Goal: Task Accomplishment & Management: Complete application form

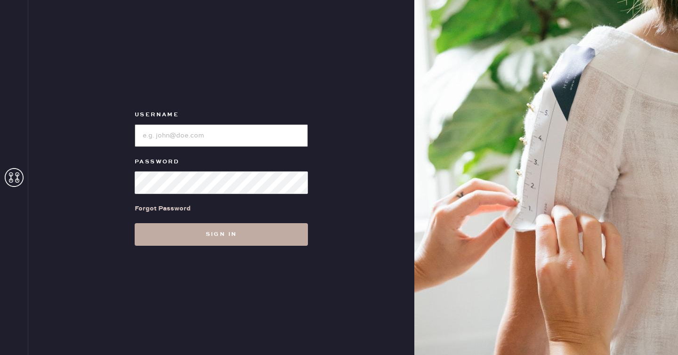
type input "reformationseattle"
click at [247, 230] on button "Sign in" at bounding box center [221, 234] width 173 height 23
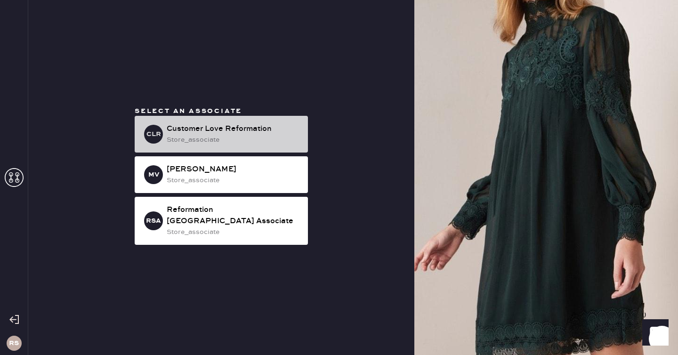
click at [244, 135] on div "Customer Love Reformation" at bounding box center [234, 128] width 134 height 11
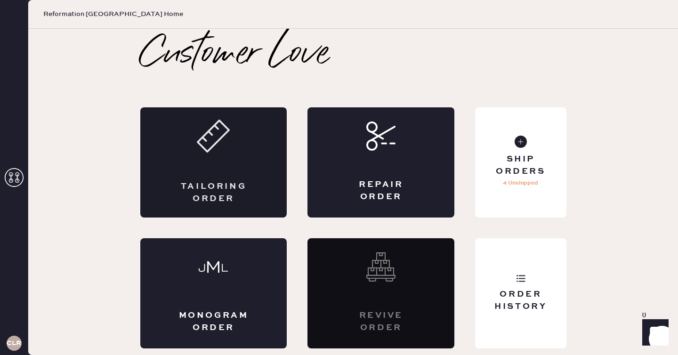
click at [252, 149] on div "Tailoring Order" at bounding box center [213, 162] width 147 height 110
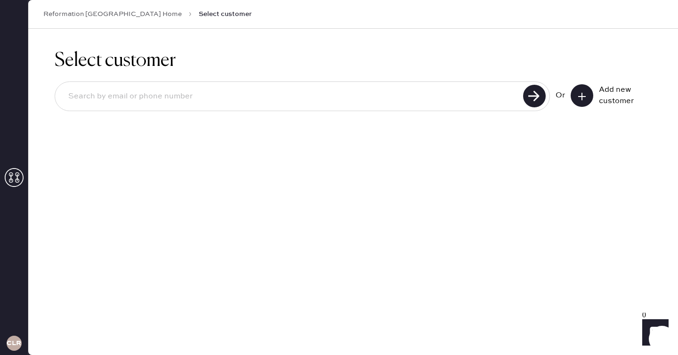
click at [590, 97] on button at bounding box center [582, 95] width 23 height 23
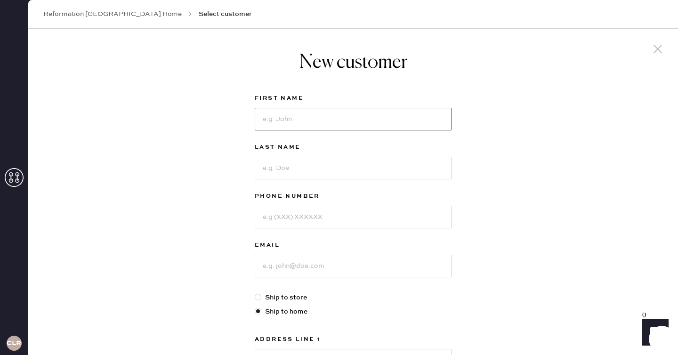
click at [346, 114] on input at bounding box center [353, 119] width 197 height 23
type input "Kayla"
type input "[PERSON_NAME]"
type input "3609823351"
click at [328, 260] on input at bounding box center [353, 266] width 197 height 23
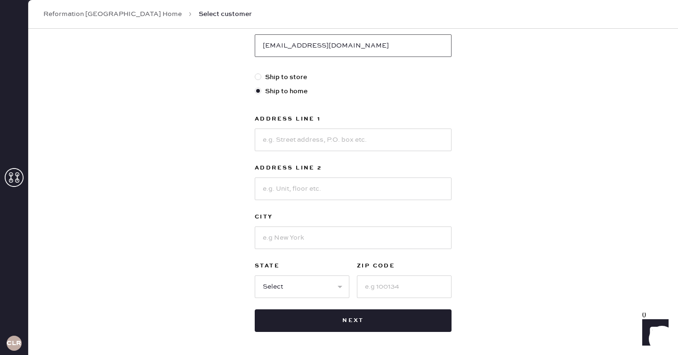
scroll to position [221, 0]
type input "[EMAIL_ADDRESS][DOMAIN_NAME]"
click at [307, 130] on input at bounding box center [353, 139] width 197 height 23
type input "[STREET_ADDRESS]"
click at [338, 232] on input at bounding box center [353, 237] width 197 height 23
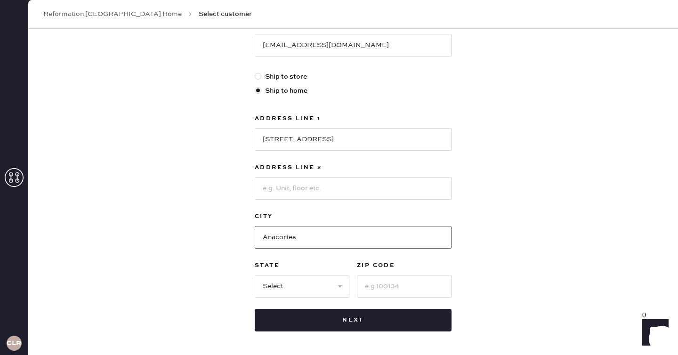
type input "Anacortes"
click at [314, 281] on select "Select AK AL AR AZ CA CO CT [GEOGRAPHIC_DATA] DE FL [GEOGRAPHIC_DATA] HI [GEOGR…" at bounding box center [302, 286] width 95 height 23
select select "WA"
click at [255, 275] on select "Select AK AL AR AZ CA CO CT [GEOGRAPHIC_DATA] DE FL [GEOGRAPHIC_DATA] HI [GEOGR…" at bounding box center [302, 286] width 95 height 23
click at [394, 292] on input at bounding box center [404, 286] width 95 height 23
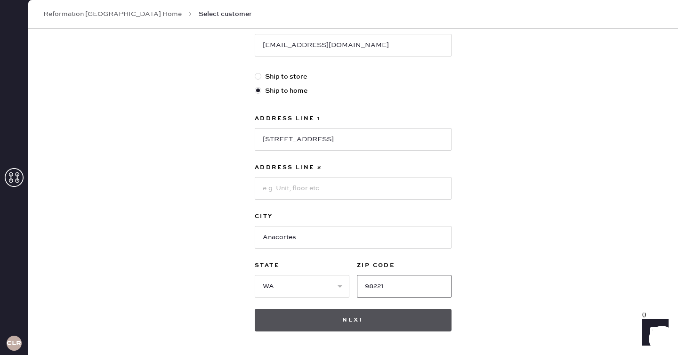
type input "98221"
click at [348, 325] on button "Next" at bounding box center [353, 320] width 197 height 23
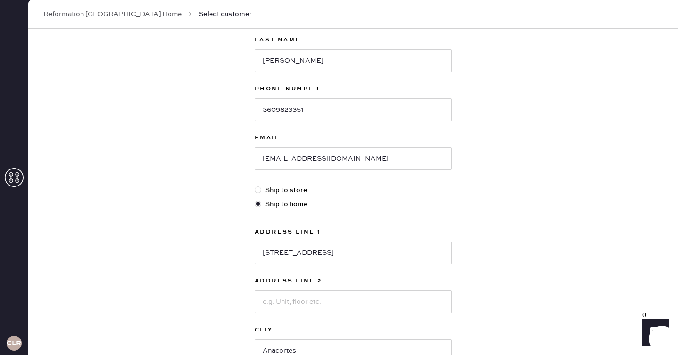
scroll to position [258, 0]
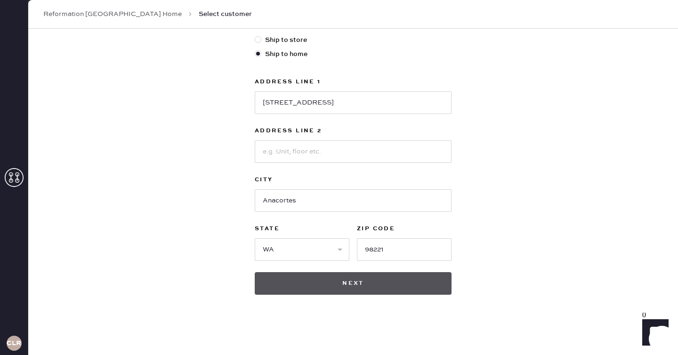
click at [356, 285] on button "Next" at bounding box center [353, 283] width 197 height 23
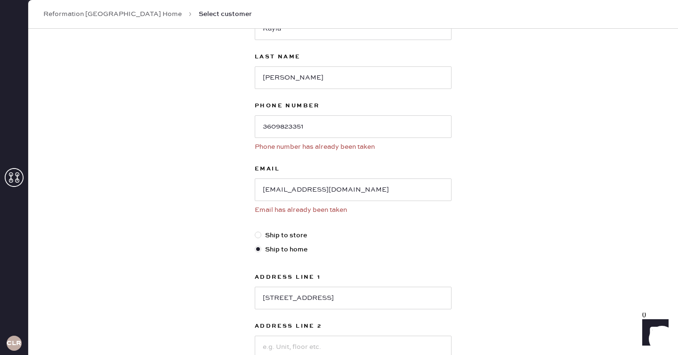
scroll to position [89, 0]
click at [322, 187] on input "[EMAIL_ADDRESS][DOMAIN_NAME]" at bounding box center [353, 190] width 197 height 23
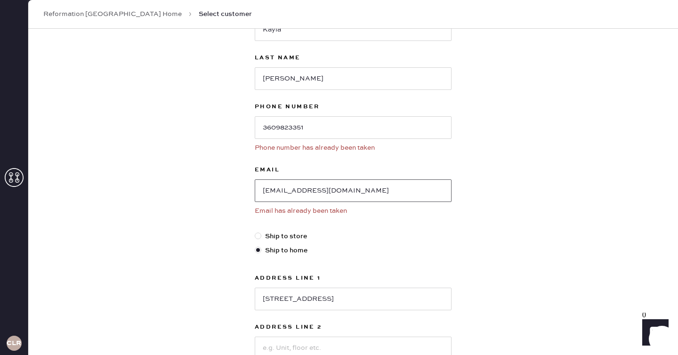
click at [322, 187] on input "[EMAIL_ADDRESS][DOMAIN_NAME]" at bounding box center [353, 190] width 197 height 23
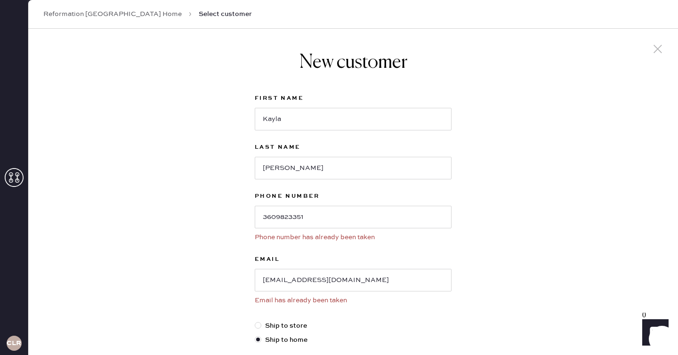
click at [654, 46] on use at bounding box center [658, 49] width 8 height 8
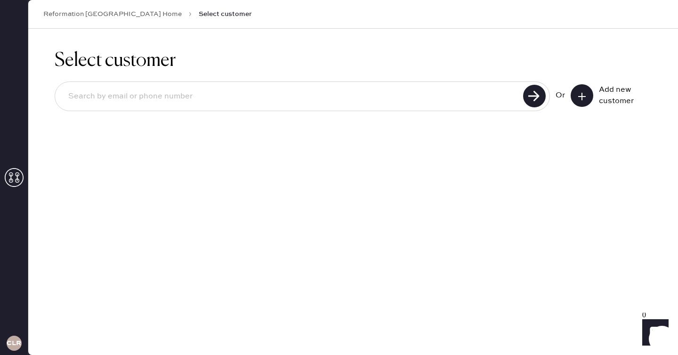
click at [173, 86] on input at bounding box center [291, 97] width 460 height 22
paste input "[EMAIL_ADDRESS][DOMAIN_NAME]"
type input "[EMAIL_ADDRESS][DOMAIN_NAME]"
click at [541, 96] on use at bounding box center [534, 96] width 23 height 23
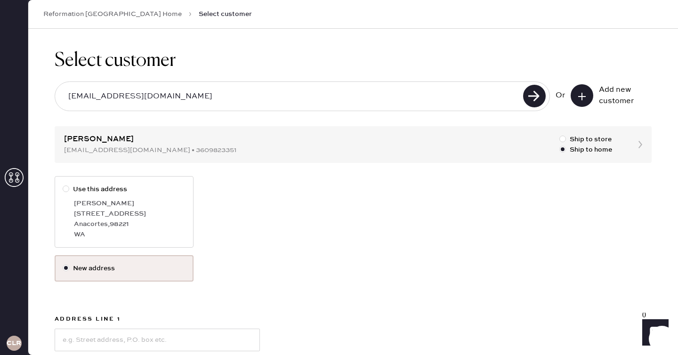
click at [102, 202] on div "[PERSON_NAME]" at bounding box center [130, 203] width 112 height 10
click at [63, 185] on input "Use this address" at bounding box center [63, 184] width 0 height 0
radio input "true"
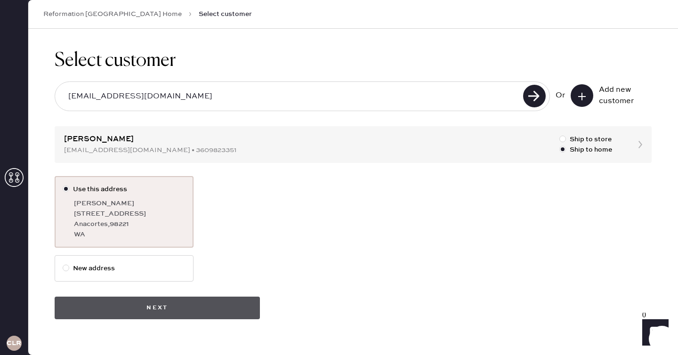
click at [187, 309] on button "Next" at bounding box center [157, 308] width 205 height 23
click at [183, 313] on button "Next" at bounding box center [157, 308] width 205 height 23
click at [126, 308] on button "Next" at bounding box center [157, 308] width 205 height 23
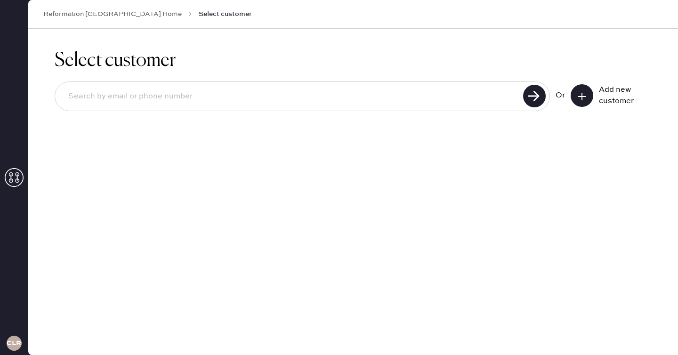
click at [407, 93] on input at bounding box center [291, 97] width 460 height 22
paste input "[EMAIL_ADDRESS][DOMAIN_NAME]"
type input "[EMAIL_ADDRESS][DOMAIN_NAME]"
click at [542, 97] on use at bounding box center [534, 96] width 23 height 23
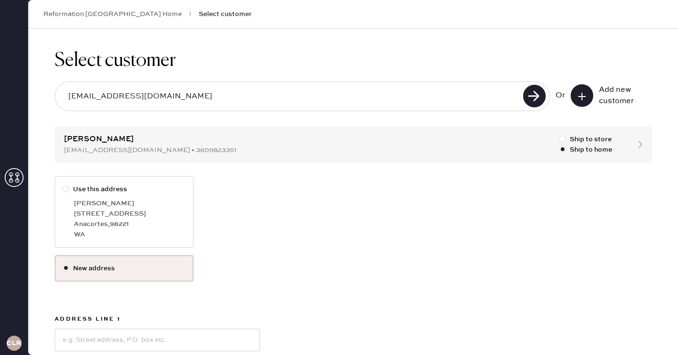
click at [101, 213] on div "[STREET_ADDRESS]" at bounding box center [130, 214] width 112 height 10
click at [63, 185] on input "Use this address" at bounding box center [63, 184] width 0 height 0
radio input "true"
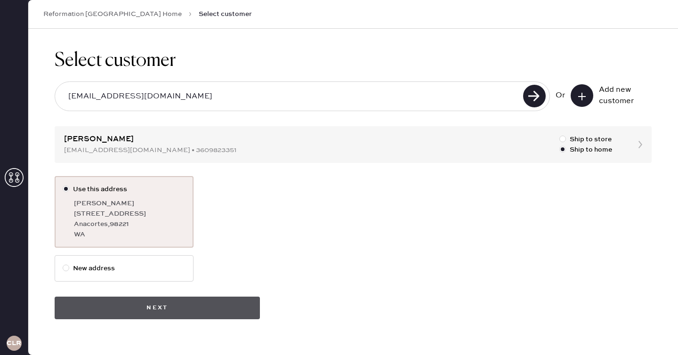
click at [173, 305] on button "Next" at bounding box center [157, 308] width 205 height 23
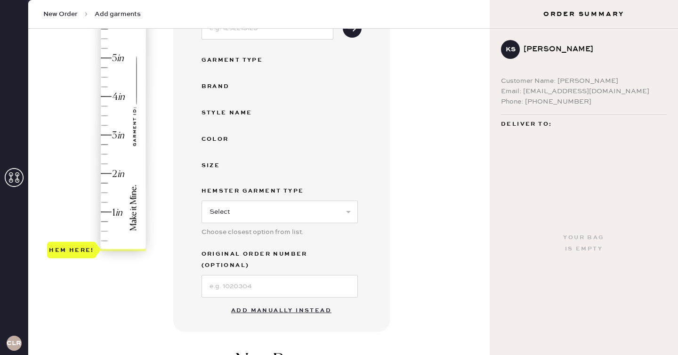
scroll to position [157, 0]
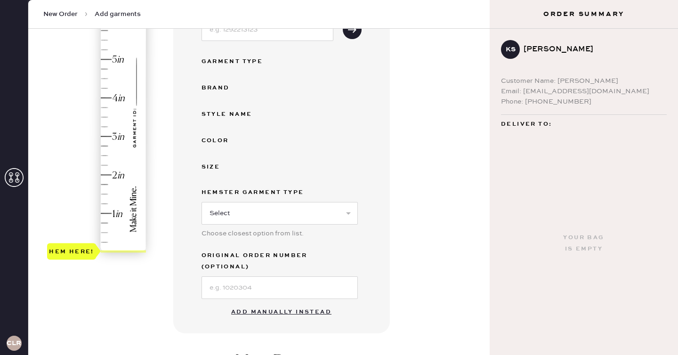
click at [264, 303] on button "Add manually instead" at bounding box center [282, 312] width 112 height 19
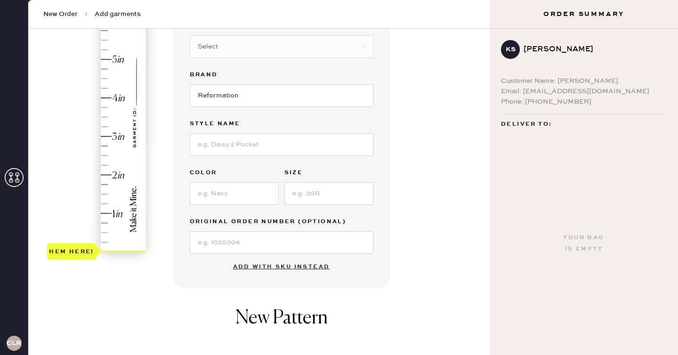
scroll to position [0, 0]
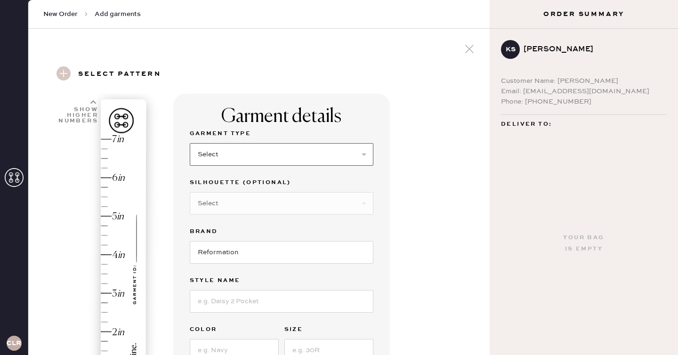
click at [222, 153] on select "Select Basic Skirt Jeans Leggings Pants Shorts Basic Sleeved Dress Basic Sleeve…" at bounding box center [282, 154] width 184 height 23
select select "2"
click at [190, 143] on select "Select Basic Skirt Jeans Leggings Pants Shorts Basic Sleeved Dress Basic Sleeve…" at bounding box center [282, 154] width 184 height 23
click at [244, 296] on input at bounding box center [282, 301] width 184 height 23
type input "Cary Low Rise Slouchy Wide Leg Jeans"
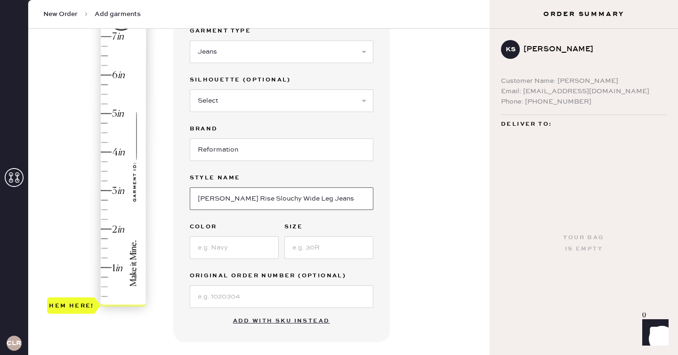
scroll to position [113, 0]
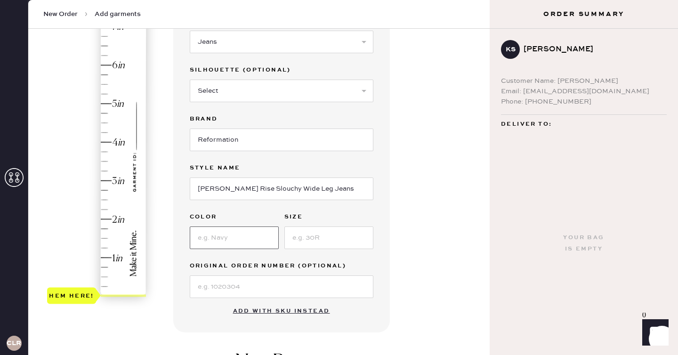
click at [243, 246] on input at bounding box center [234, 238] width 89 height 23
click at [243, 239] on input "28" at bounding box center [234, 238] width 89 height 23
type input "Cloquet"
type input "28"
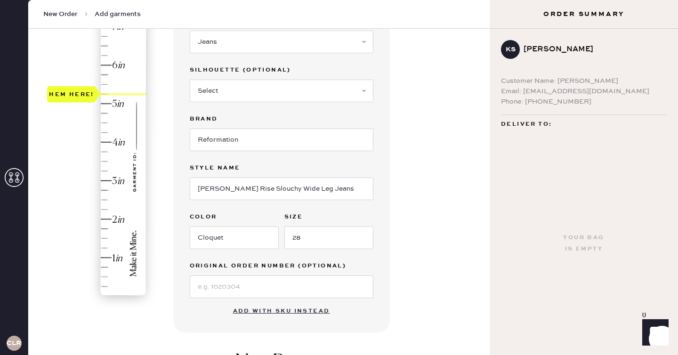
type input "5"
drag, startPoint x: 88, startPoint y: 294, endPoint x: 87, endPoint y: 105, distance: 188.9
click at [87, 105] on div "Hem here!" at bounding box center [71, 103] width 45 height 11
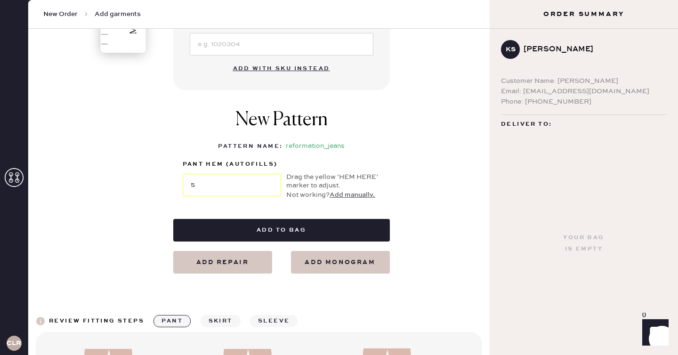
scroll to position [364, 0]
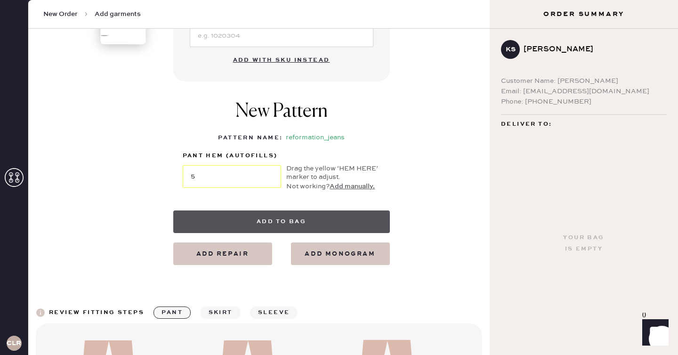
click at [299, 219] on button "Add to bag" at bounding box center [281, 222] width 217 height 23
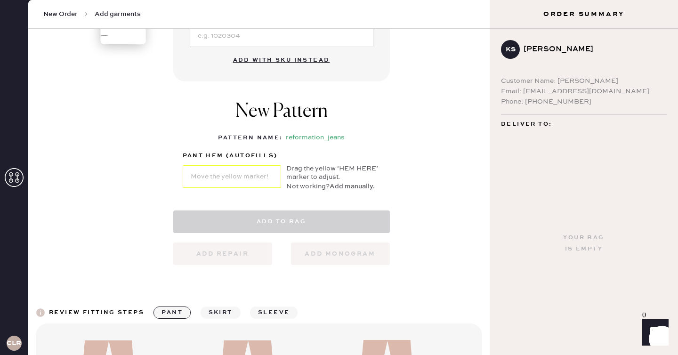
select select "2"
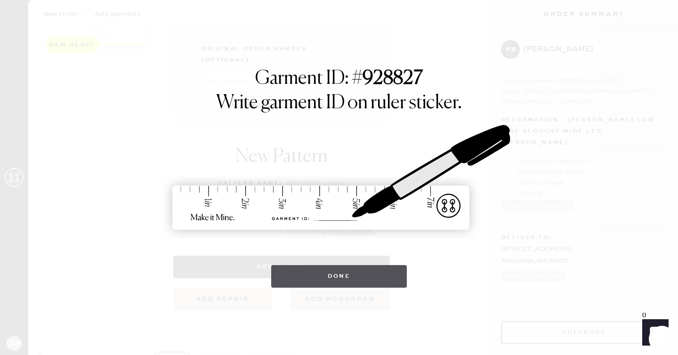
click at [362, 273] on button "Done" at bounding box center [339, 276] width 136 height 23
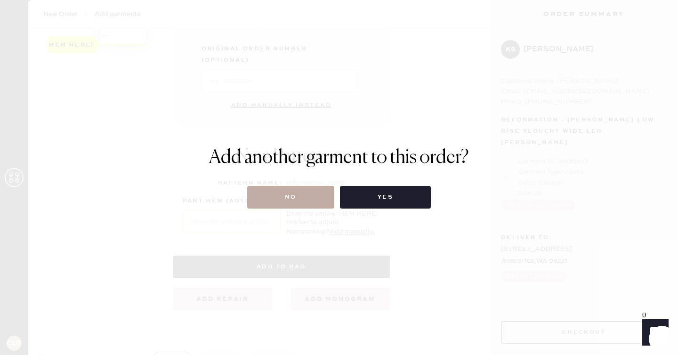
click at [284, 201] on button "No" at bounding box center [290, 197] width 87 height 23
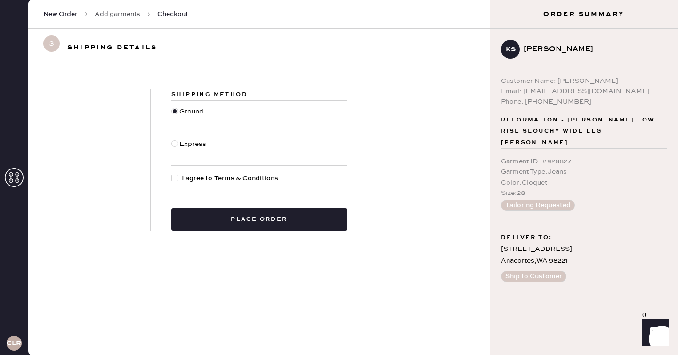
click at [169, 176] on div "Shipping Method Ground Express I agree to Terms & Conditions Place order" at bounding box center [259, 160] width 217 height 142
click at [171, 176] on div at bounding box center [174, 178] width 7 height 7
click at [171, 174] on input "I agree to Terms & Conditions" at bounding box center [171, 173] width 0 height 0
checkbox input "true"
drag, startPoint x: 224, startPoint y: 218, endPoint x: 230, endPoint y: 197, distance: 22.2
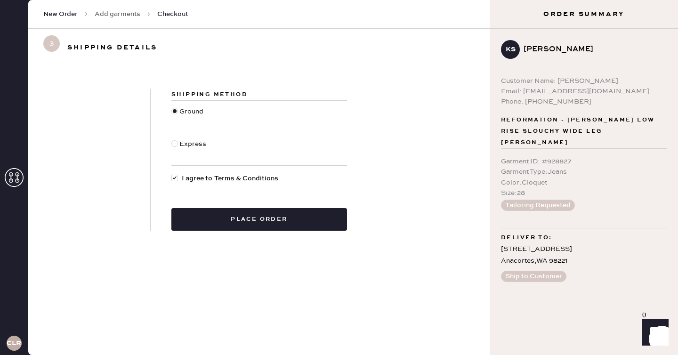
click at [230, 197] on div "Shipping Method Ground Express I agree to Terms & Conditions Place order" at bounding box center [259, 160] width 217 height 142
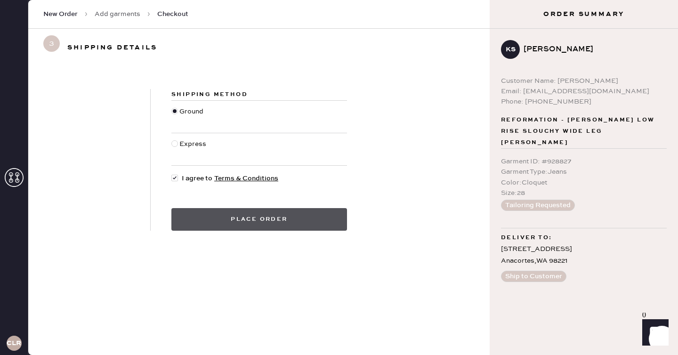
click at [255, 227] on button "Place order" at bounding box center [259, 219] width 176 height 23
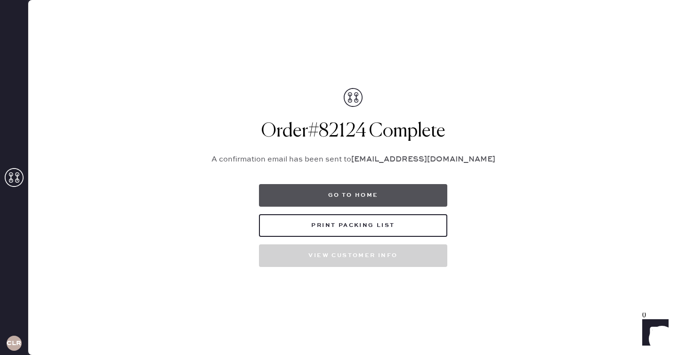
click at [403, 194] on button "Go to home" at bounding box center [353, 195] width 188 height 23
